Goal: Information Seeking & Learning: Learn about a topic

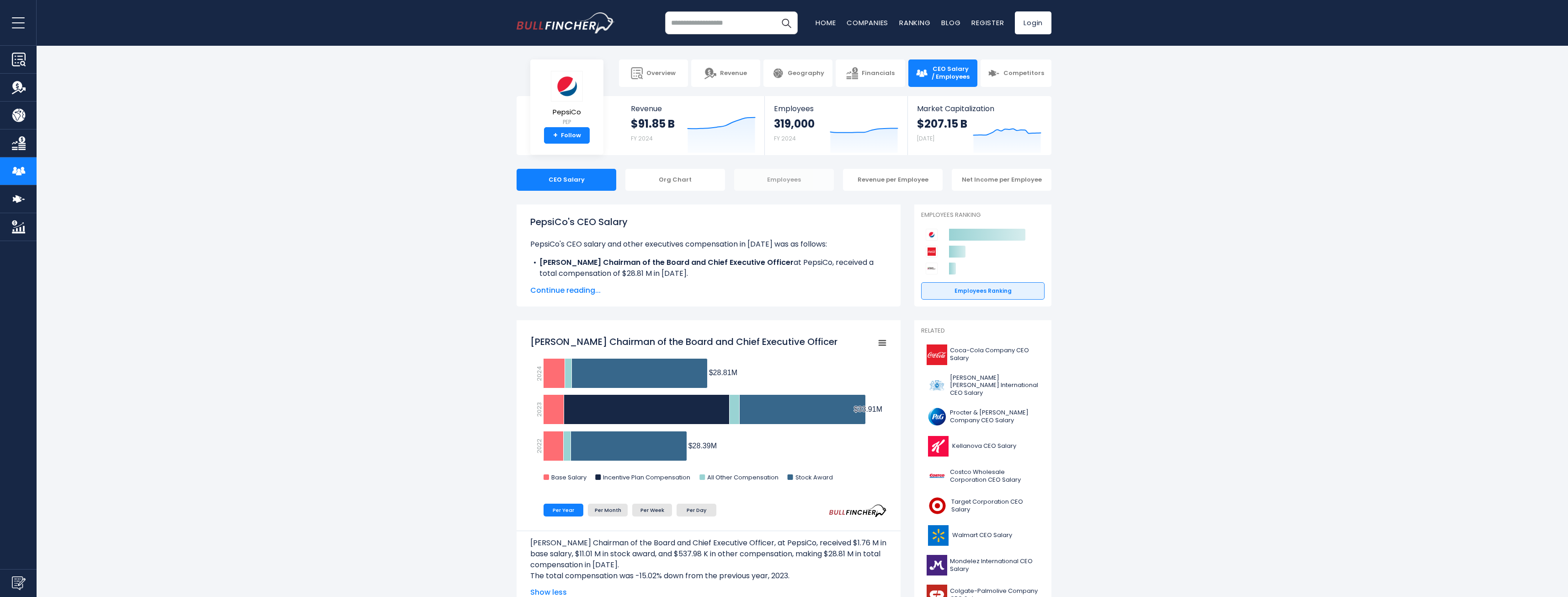
click at [783, 179] on div "Employees" at bounding box center [784, 180] width 100 height 22
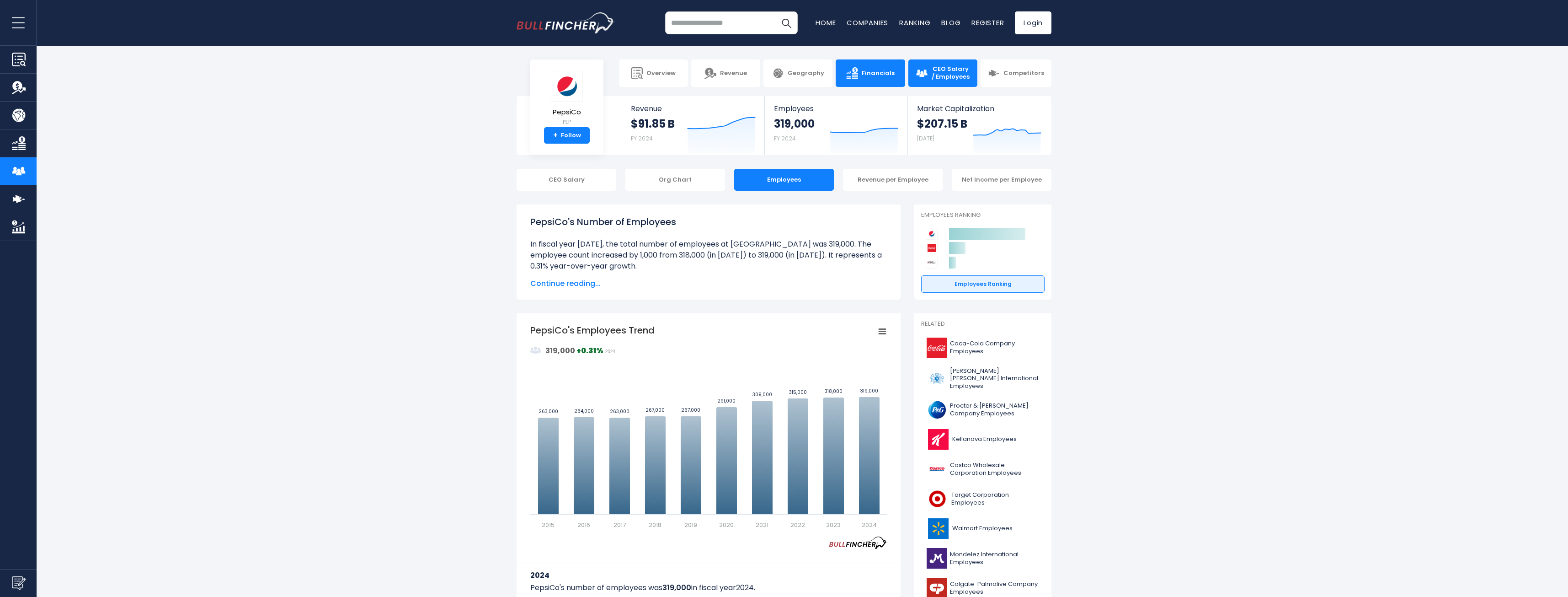
click at [878, 72] on span "Financials" at bounding box center [878, 73] width 33 height 8
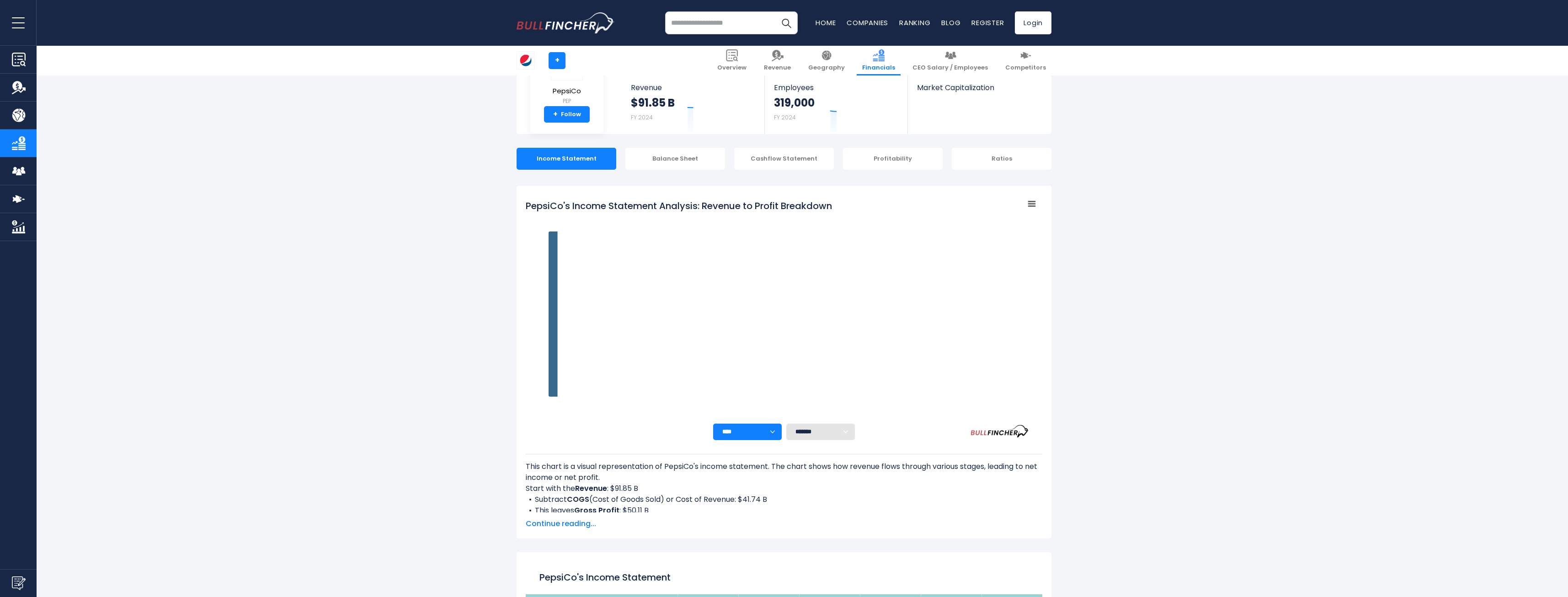
scroll to position [129, 0]
